Goal: Task Accomplishment & Management: Use online tool/utility

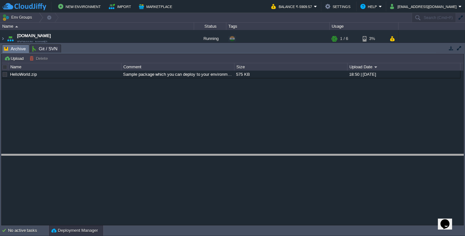
drag, startPoint x: 251, startPoint y: 53, endPoint x: 251, endPoint y: 163, distance: 110.8
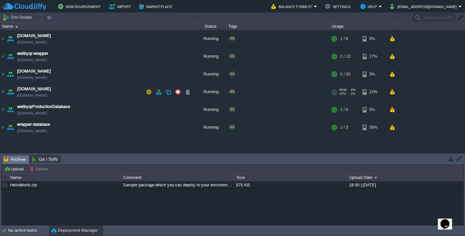
click at [61, 92] on td "[DOMAIN_NAME] [DOMAIN_NAME]" at bounding box center [97, 92] width 194 height 18
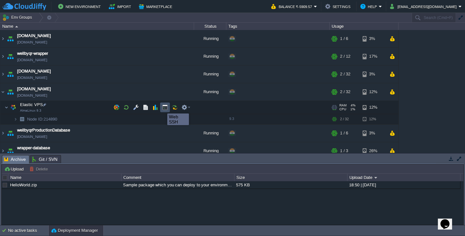
click at [162, 108] on button "button" at bounding box center [165, 108] width 6 height 6
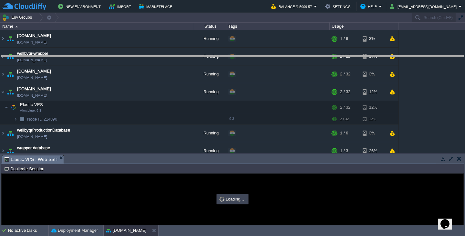
drag, startPoint x: 183, startPoint y: 164, endPoint x: 200, endPoint y: 64, distance: 101.3
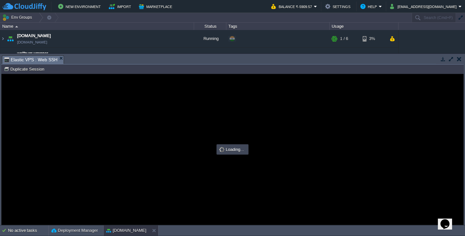
type input "#000000"
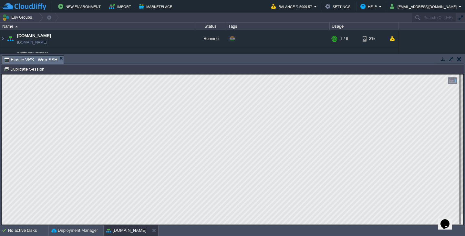
type textarea "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"
click at [73, 65] on div "Node ID: 214890 Duplicate Session" at bounding box center [232, 69] width 463 height 9
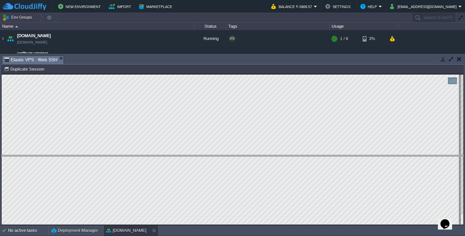
drag, startPoint x: 73, startPoint y: 64, endPoint x: 75, endPoint y: 164, distance: 99.9
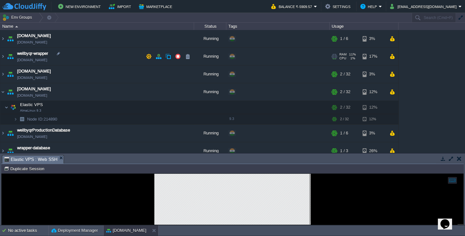
click at [75, 55] on td "wellbyqr-wrapper [DOMAIN_NAME]" at bounding box center [97, 57] width 194 height 18
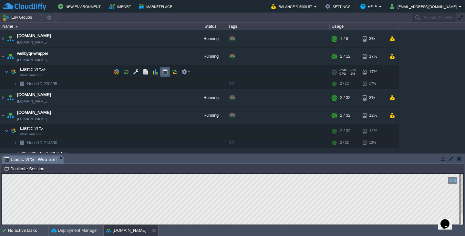
click at [168, 73] on td at bounding box center [165, 72] width 10 height 10
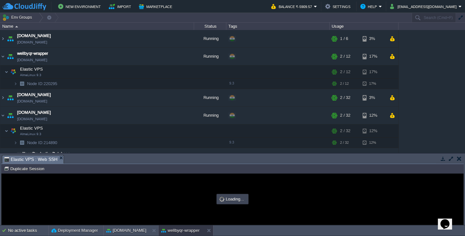
scroll to position [0, 0]
click at [133, 165] on td "Node ID: 220295 Duplicate Session" at bounding box center [232, 169] width 461 height 8
type input "#000000"
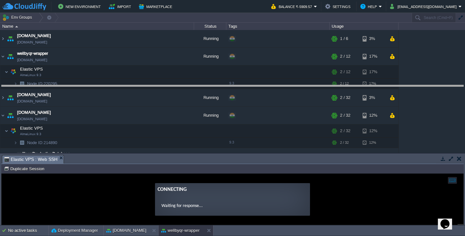
drag, startPoint x: 135, startPoint y: 164, endPoint x: 158, endPoint y: 94, distance: 73.9
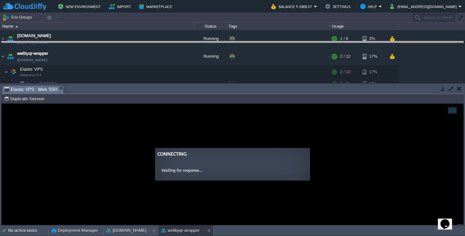
drag, startPoint x: 158, startPoint y: 94, endPoint x: 161, endPoint y: 50, distance: 44.0
